Goal: Navigation & Orientation: Go to known website

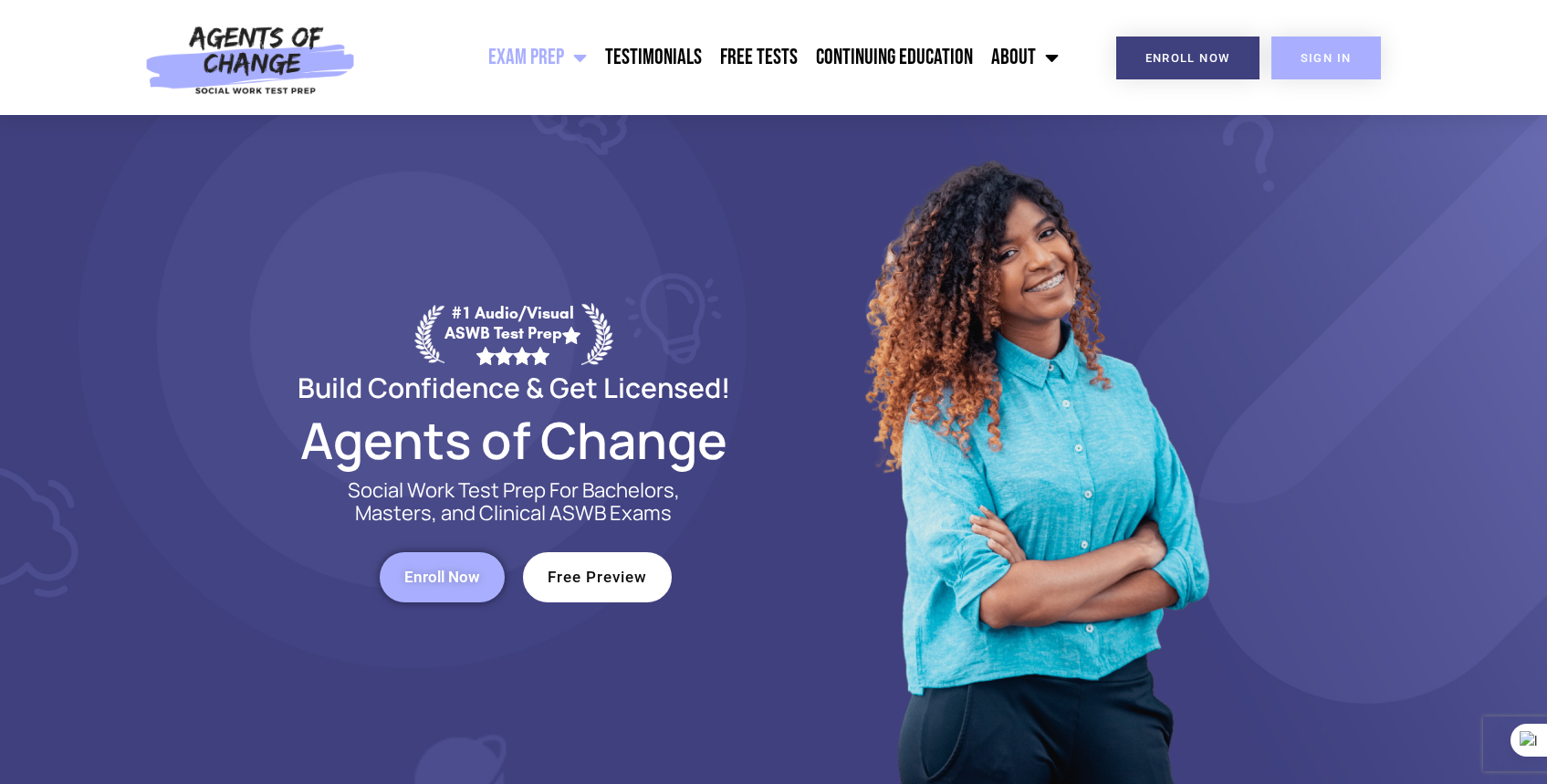
click at [1338, 52] on span "SIGN IN" at bounding box center [1326, 57] width 51 height 12
